Goal: Information Seeking & Learning: Learn about a topic

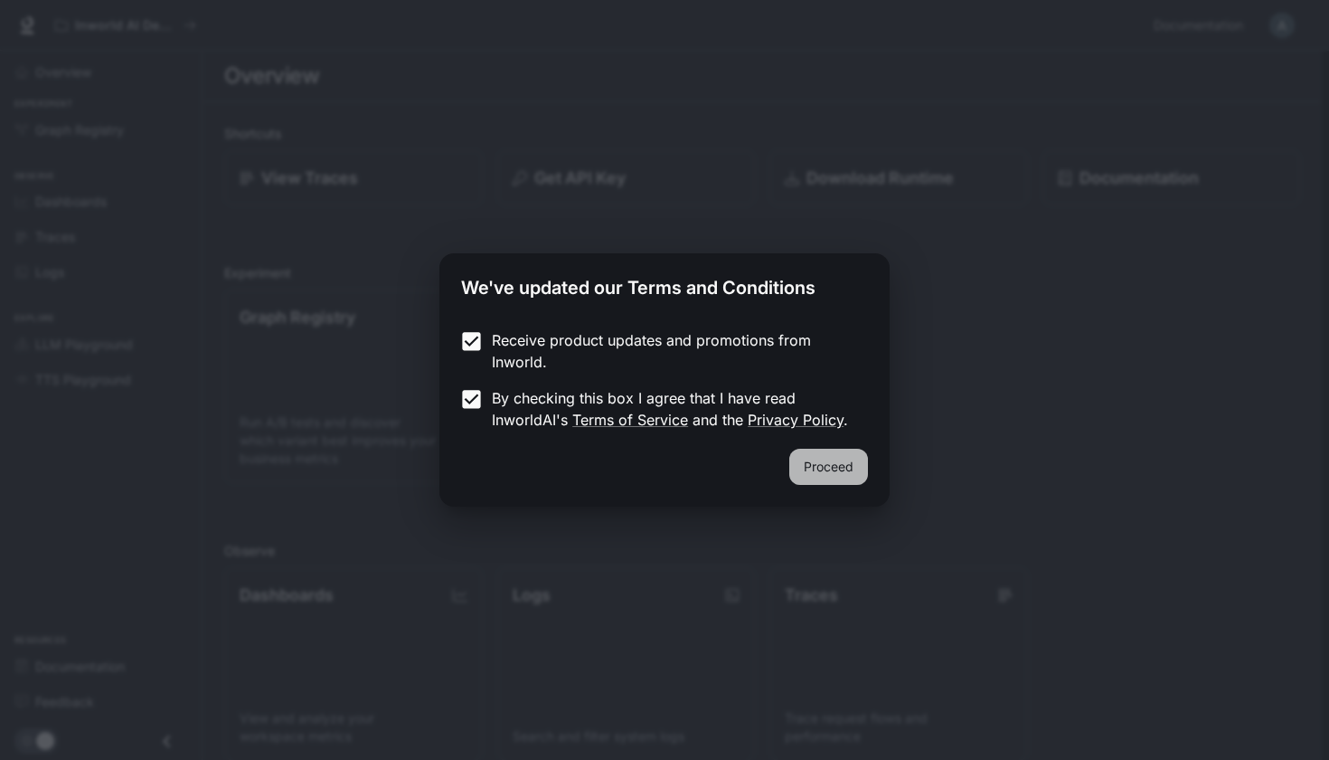
click at [825, 468] on button "Proceed" at bounding box center [829, 467] width 79 height 36
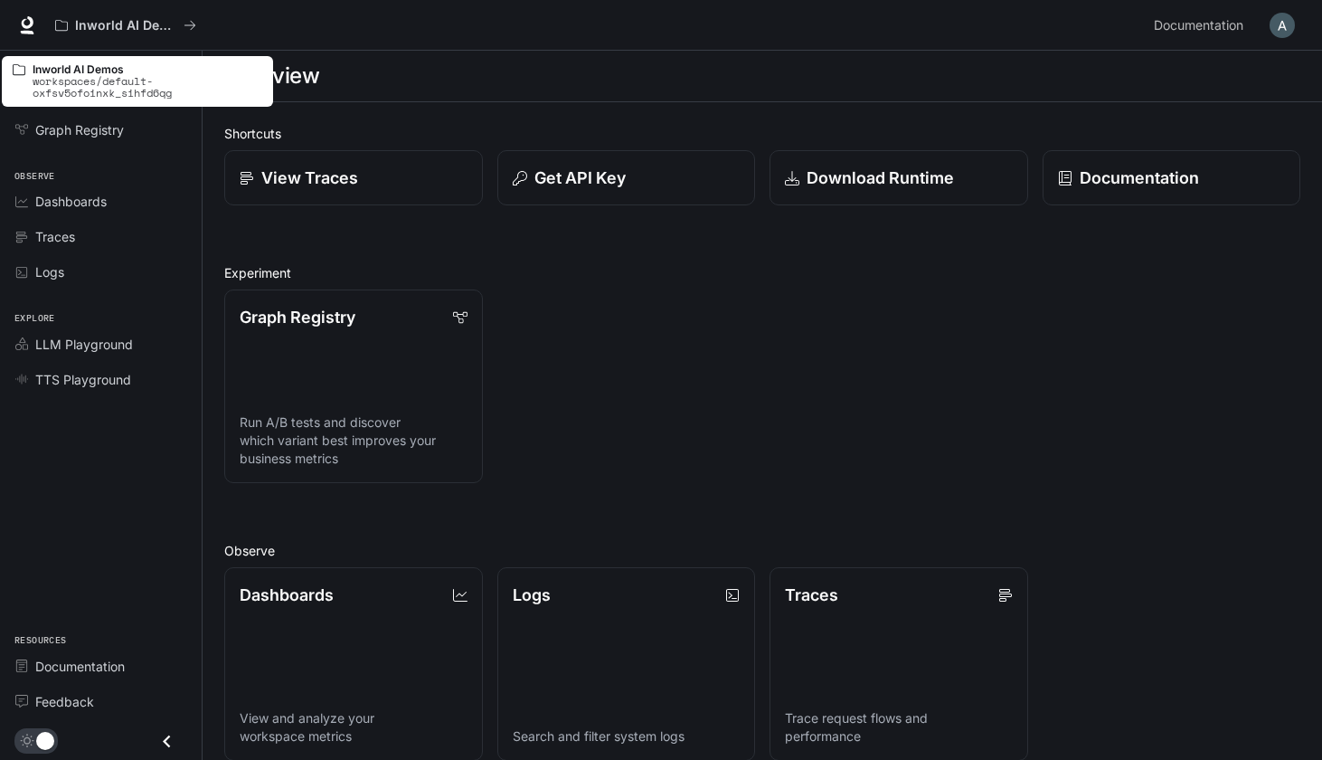
click at [69, 59] on div "Inworld AI Demos workspaces/default-oxfsv5ofoinxk_sihfd6qg" at bounding box center [137, 81] width 271 height 51
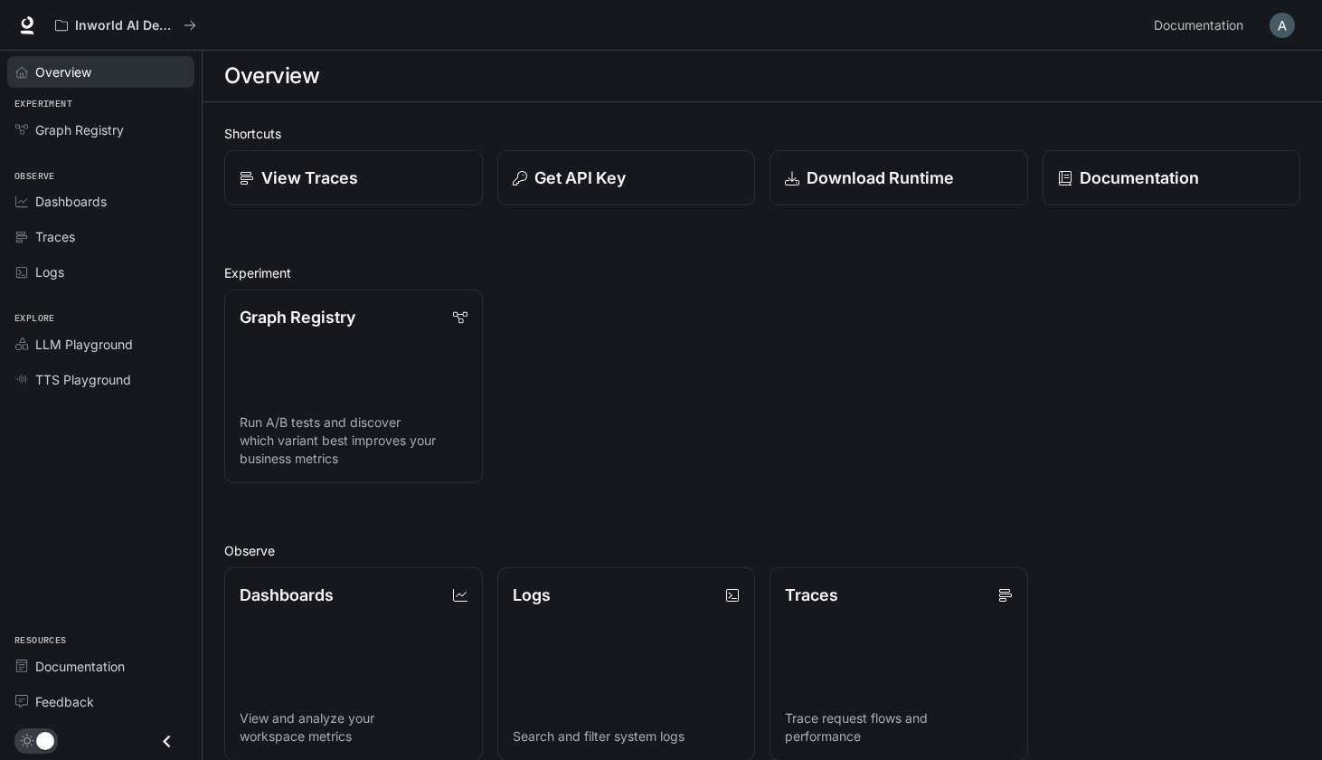
click at [83, 75] on span "Overview" at bounding box center [63, 71] width 56 height 19
click at [102, 69] on div "Overview" at bounding box center [110, 71] width 151 height 19
click at [36, 81] on link "Overview" at bounding box center [100, 72] width 187 height 32
click at [44, 71] on span "Overview" at bounding box center [64, 71] width 58 height 19
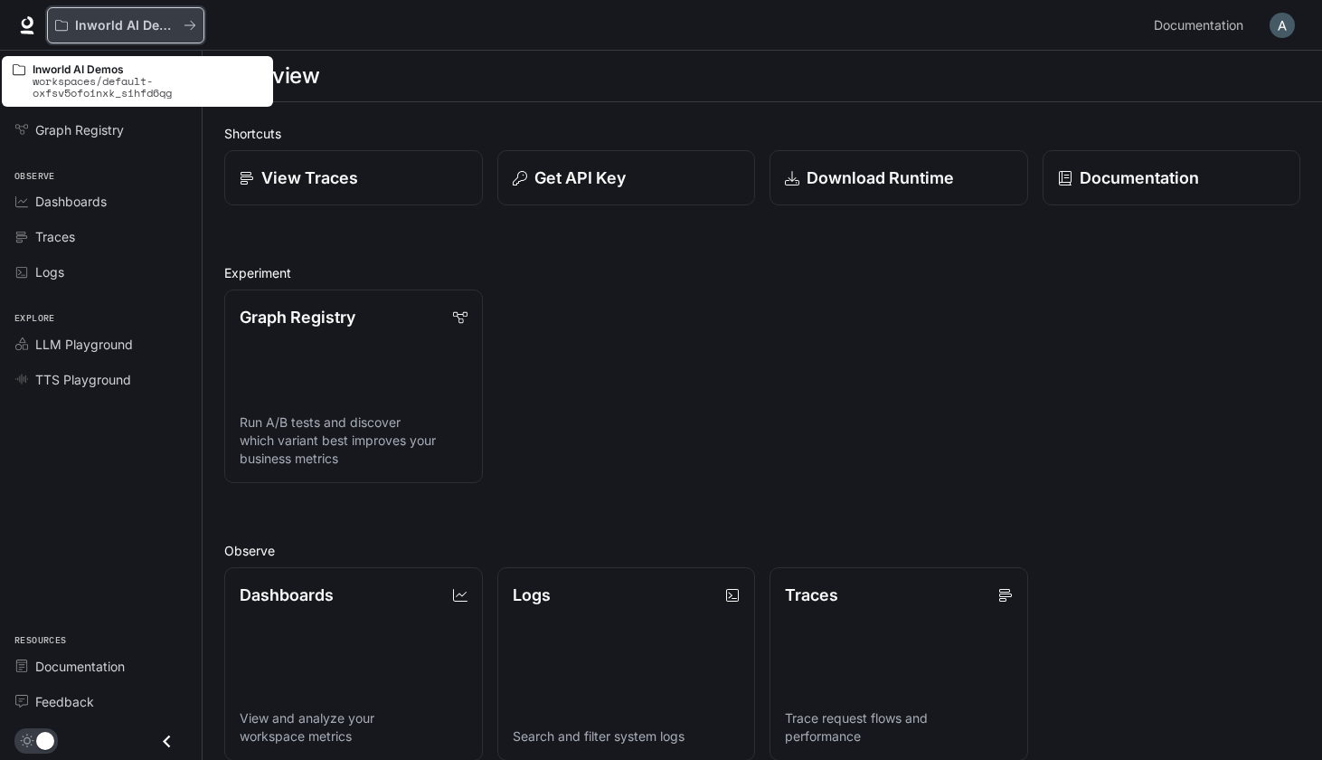
click at [113, 14] on button "Inworld AI Demos" at bounding box center [125, 25] width 157 height 36
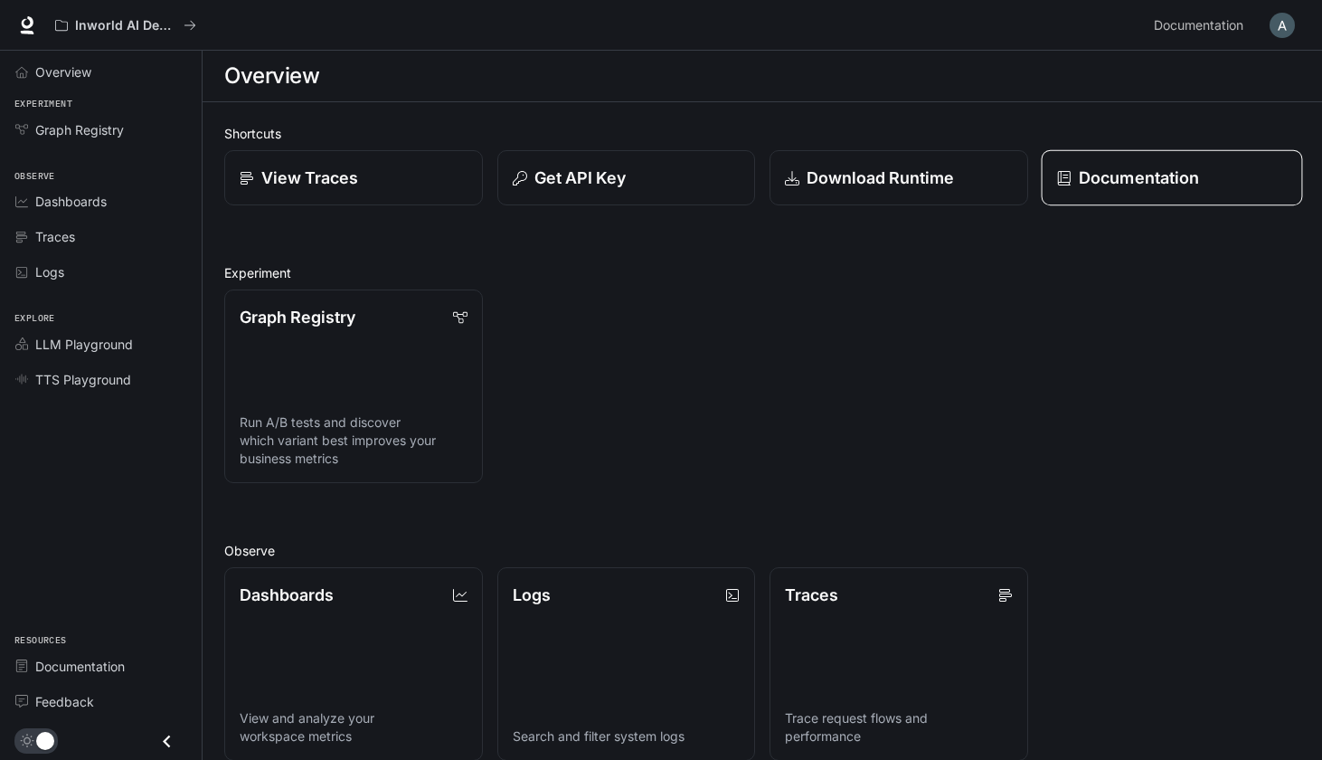
click at [1171, 189] on p "Documentation" at bounding box center [1138, 178] width 120 height 24
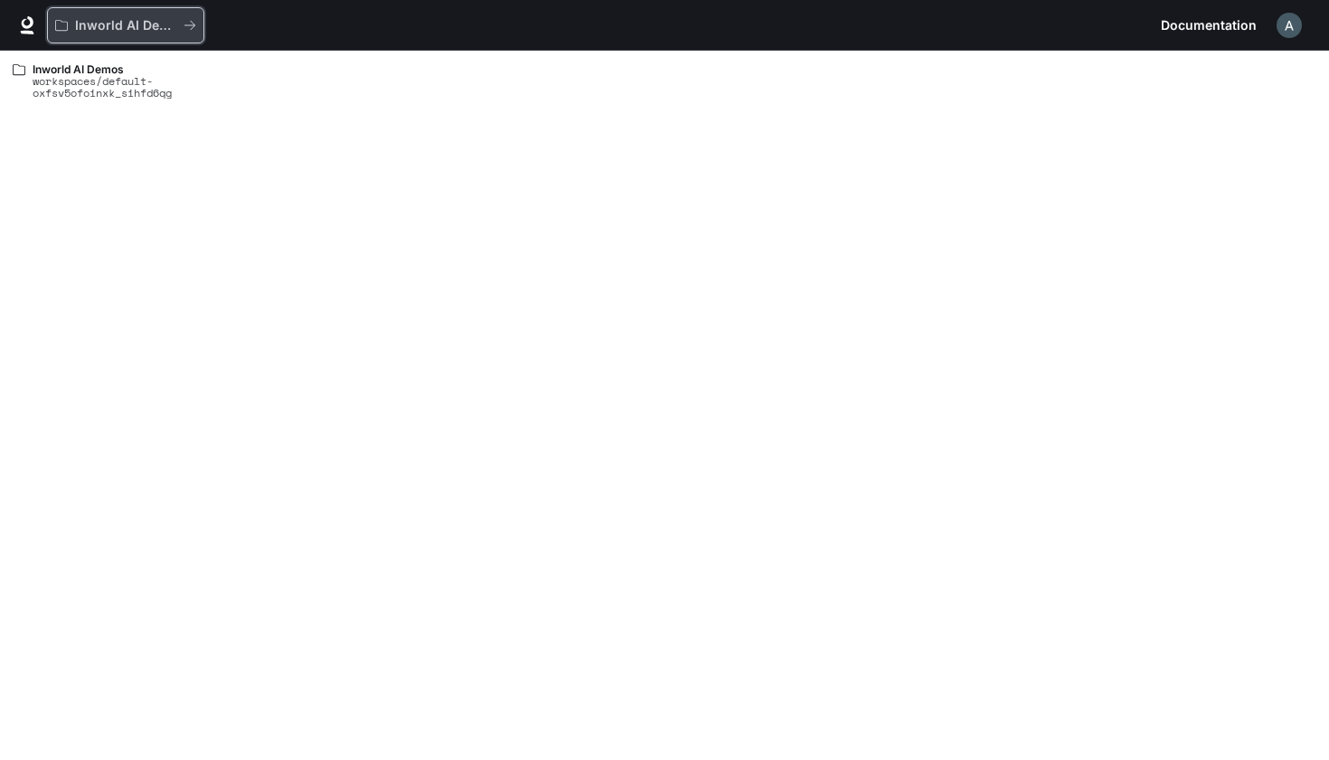
click at [180, 31] on div "Inworld AI Demos" at bounding box center [119, 25] width 128 height 15
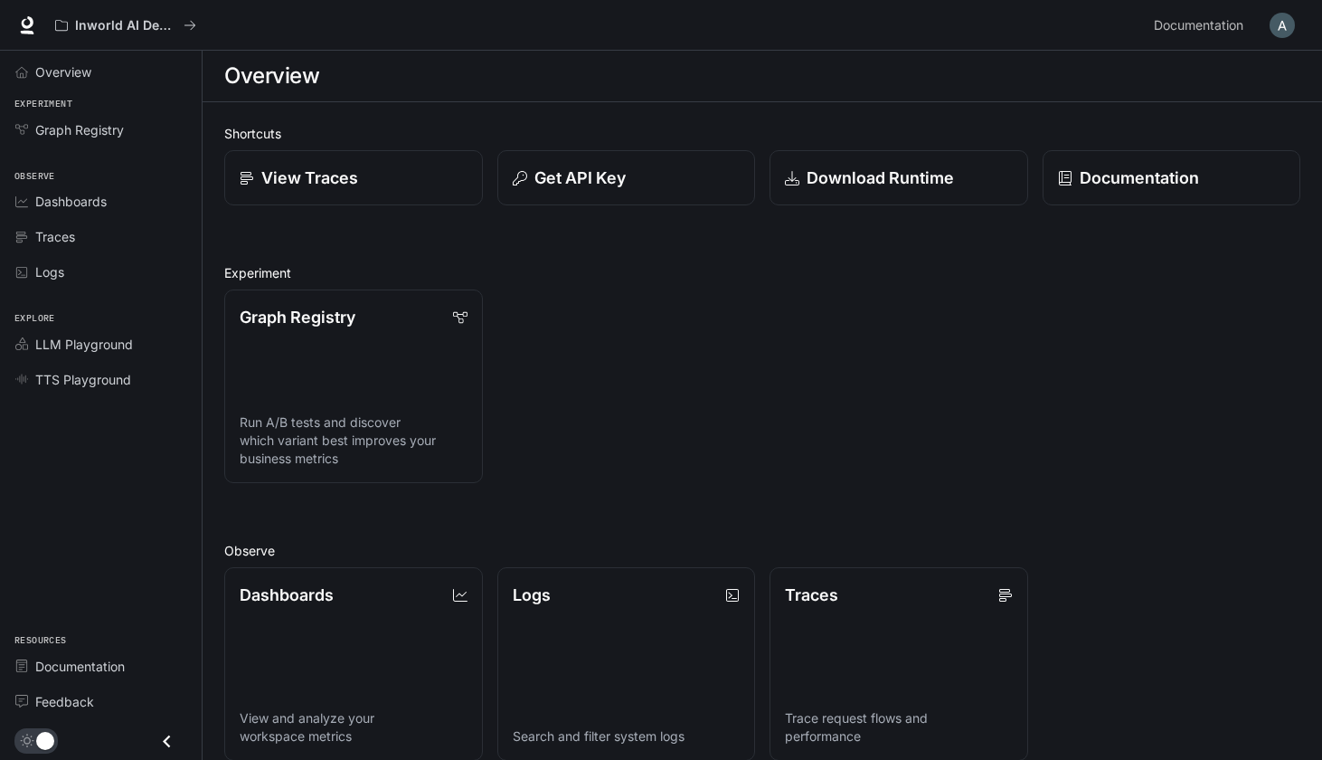
click at [30, 29] on icon at bounding box center [27, 25] width 18 height 18
click at [65, 82] on link "Overview" at bounding box center [100, 72] width 187 height 32
